Goal: Task Accomplishment & Management: Use online tool/utility

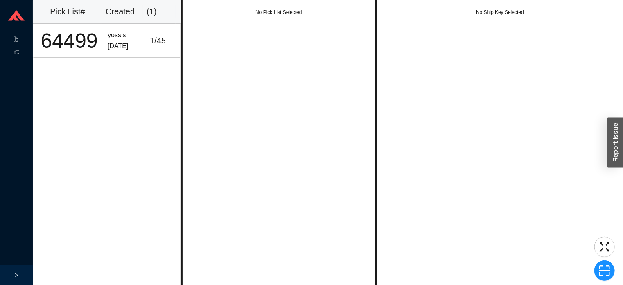
click at [23, 40] on icon at bounding box center [24, 40] width 4 height 0
click at [57, 38] on link "Start Pick" at bounding box center [51, 40] width 21 height 6
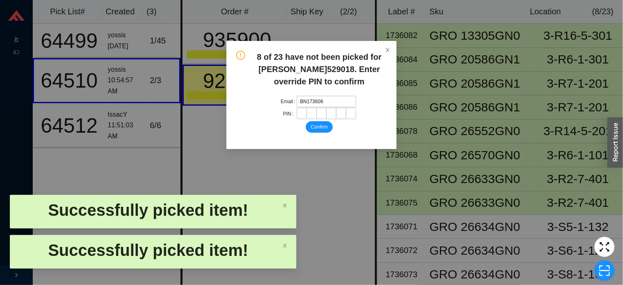
type input "BN1736066"
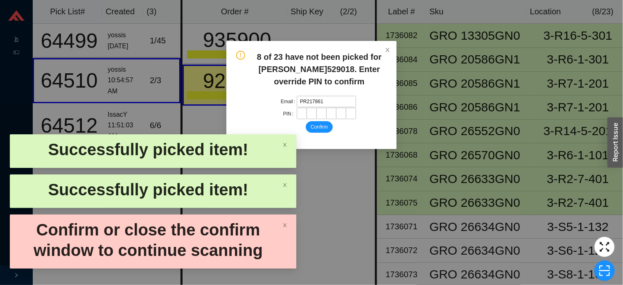
type input "PR2178612"
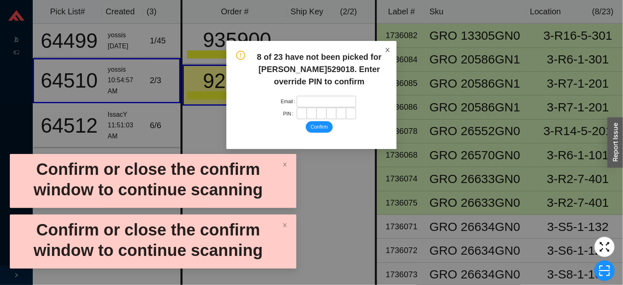
click at [388, 50] on icon "close" at bounding box center [388, 50] width 4 height 4
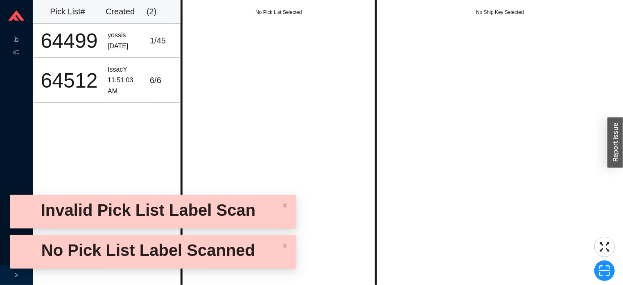
click at [19, 34] on span ".warehouse-cart-packages-a{fill:none;stroke:currentColor;stroke-linecap:round;s…" at bounding box center [17, 40] width 6 height 13
click at [59, 42] on link "Start Pick" at bounding box center [51, 40] width 21 height 6
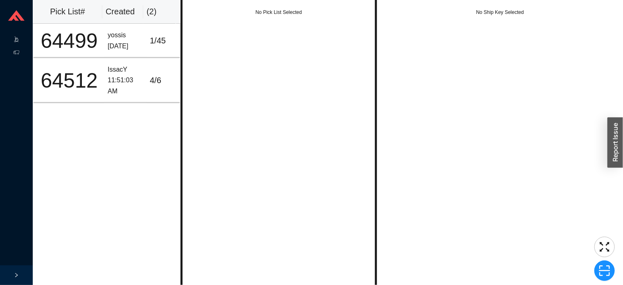
click at [23, 40] on icon at bounding box center [24, 40] width 4 height 0
click at [62, 42] on link "Start Pick" at bounding box center [51, 40] width 21 height 6
click at [16, 38] on icon ".warehouse-cart-packages-a{fill:none;stroke:currentColor;stroke-linecap:round;s…" at bounding box center [17, 39] width 6 height 6
click at [47, 37] on link "Start Pick" at bounding box center [51, 40] width 21 height 6
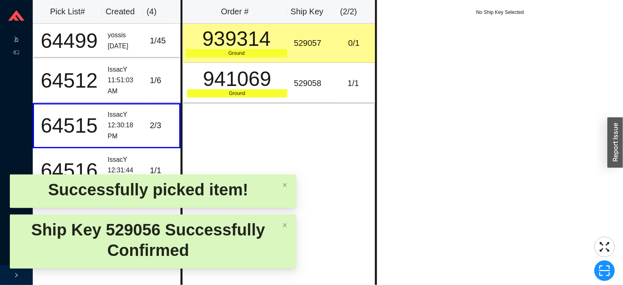
click at [246, 46] on div "939314" at bounding box center [237, 39] width 102 height 20
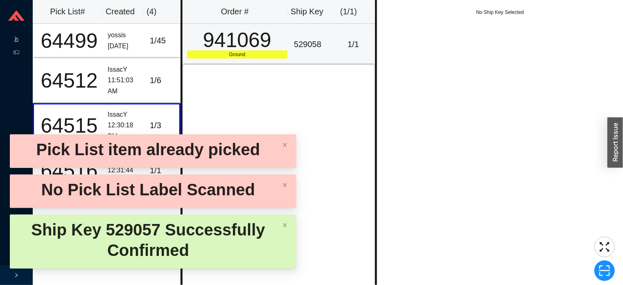
click at [309, 41] on div "529058" at bounding box center [312, 45] width 36 height 14
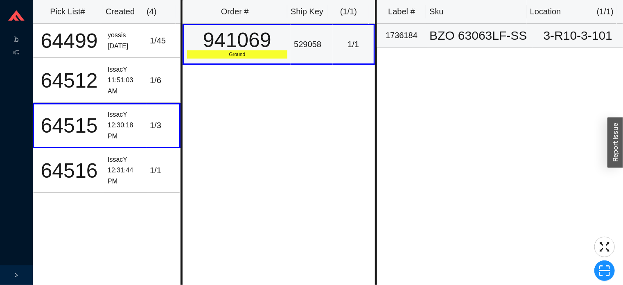
click at [457, 37] on div "BZO 63063LF-SS" at bounding box center [479, 35] width 100 height 12
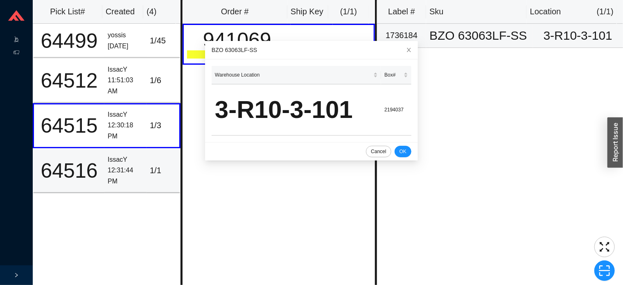
click at [130, 180] on div "12:31:44 PM" at bounding box center [126, 176] width 36 height 22
